Goal: Task Accomplishment & Management: Manage account settings

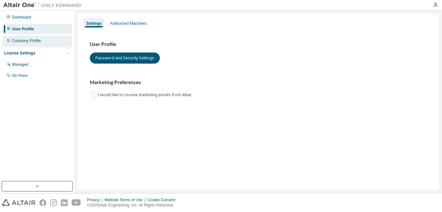
click at [35, 42] on div "Company Profile" at bounding box center [26, 40] width 29 height 5
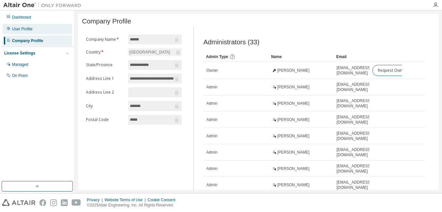
click at [35, 24] on div "User Profile" at bounding box center [37, 29] width 69 height 10
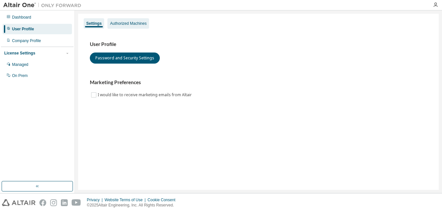
click at [120, 21] on div "Authorized Machines" at bounding box center [128, 23] width 42 height 10
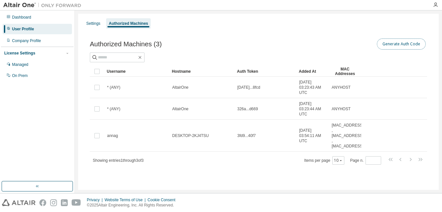
click at [404, 46] on button "Generate Auth Code" at bounding box center [401, 43] width 49 height 11
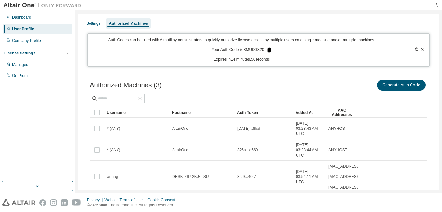
click at [268, 52] on icon at bounding box center [269, 50] width 4 height 5
